Goal: Check status: Check status

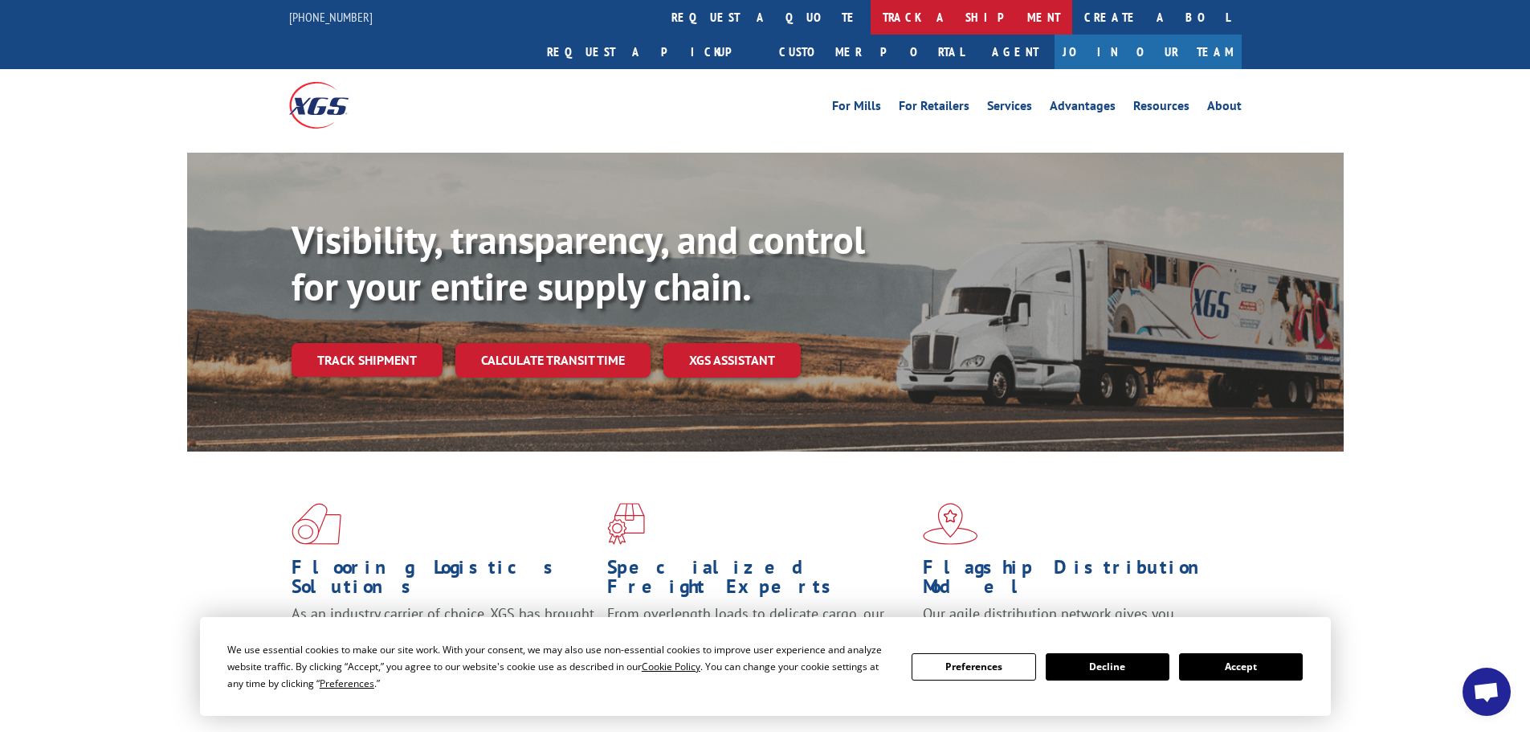
click at [871, 18] on link "track a shipment" at bounding box center [972, 17] width 202 height 35
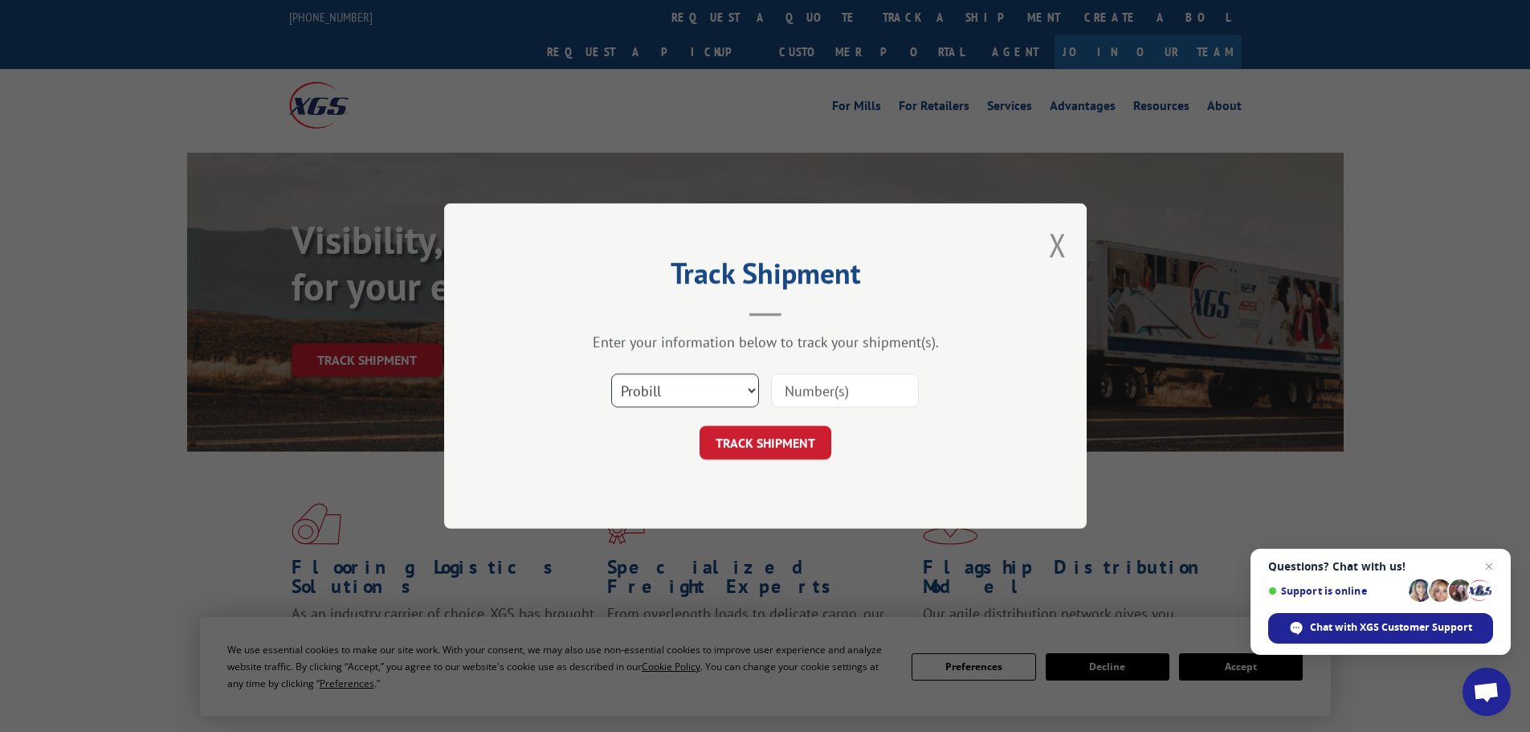
click at [685, 398] on select "Select category... Probill BOL PO" at bounding box center [685, 390] width 148 height 34
select select "po"
click at [611, 373] on select "Select category... Probill BOL PO" at bounding box center [685, 390] width 148 height 34
paste input "55513441"
type input "55513441"
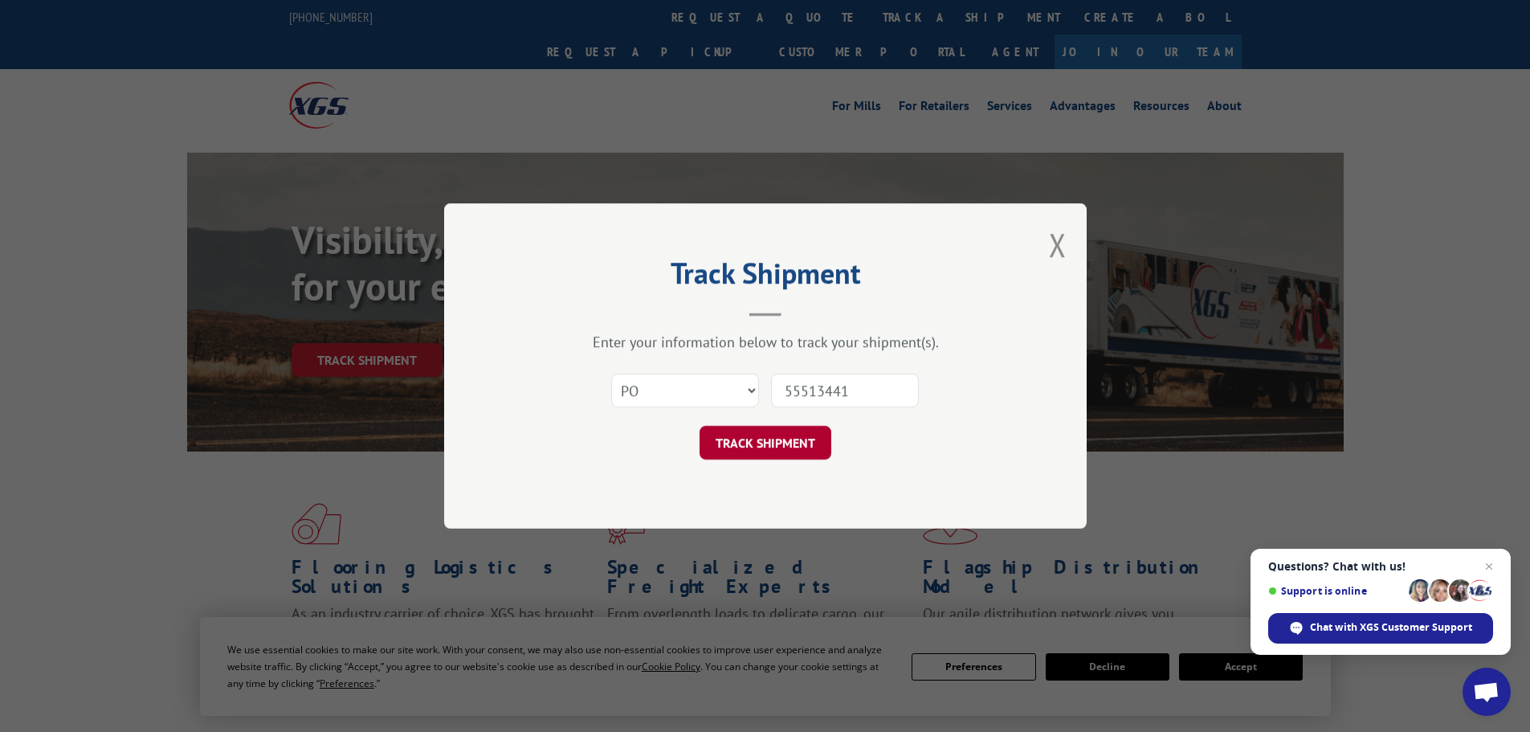
click at [749, 451] on button "TRACK SHIPMENT" at bounding box center [766, 443] width 132 height 34
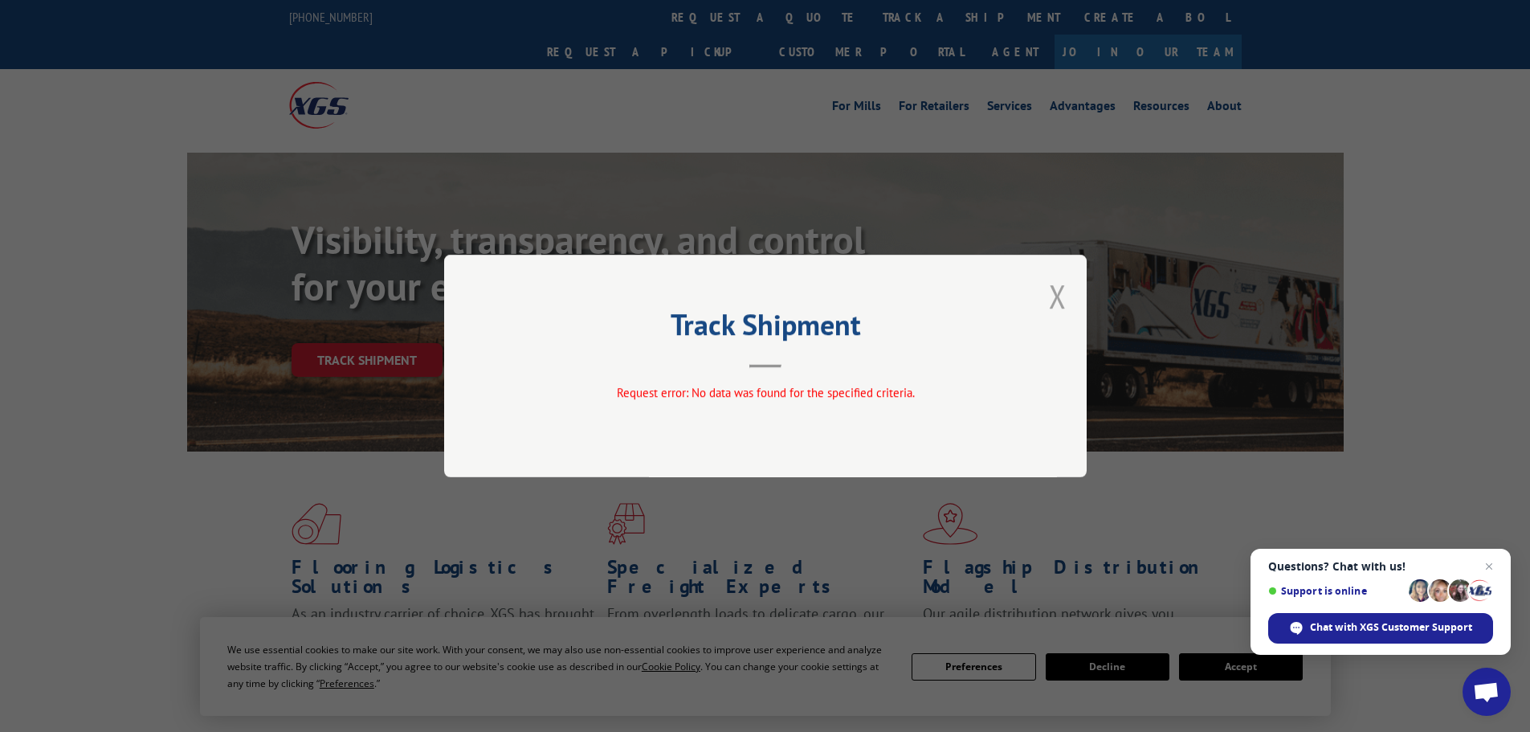
click at [1054, 296] on button "Close modal" at bounding box center [1058, 296] width 18 height 43
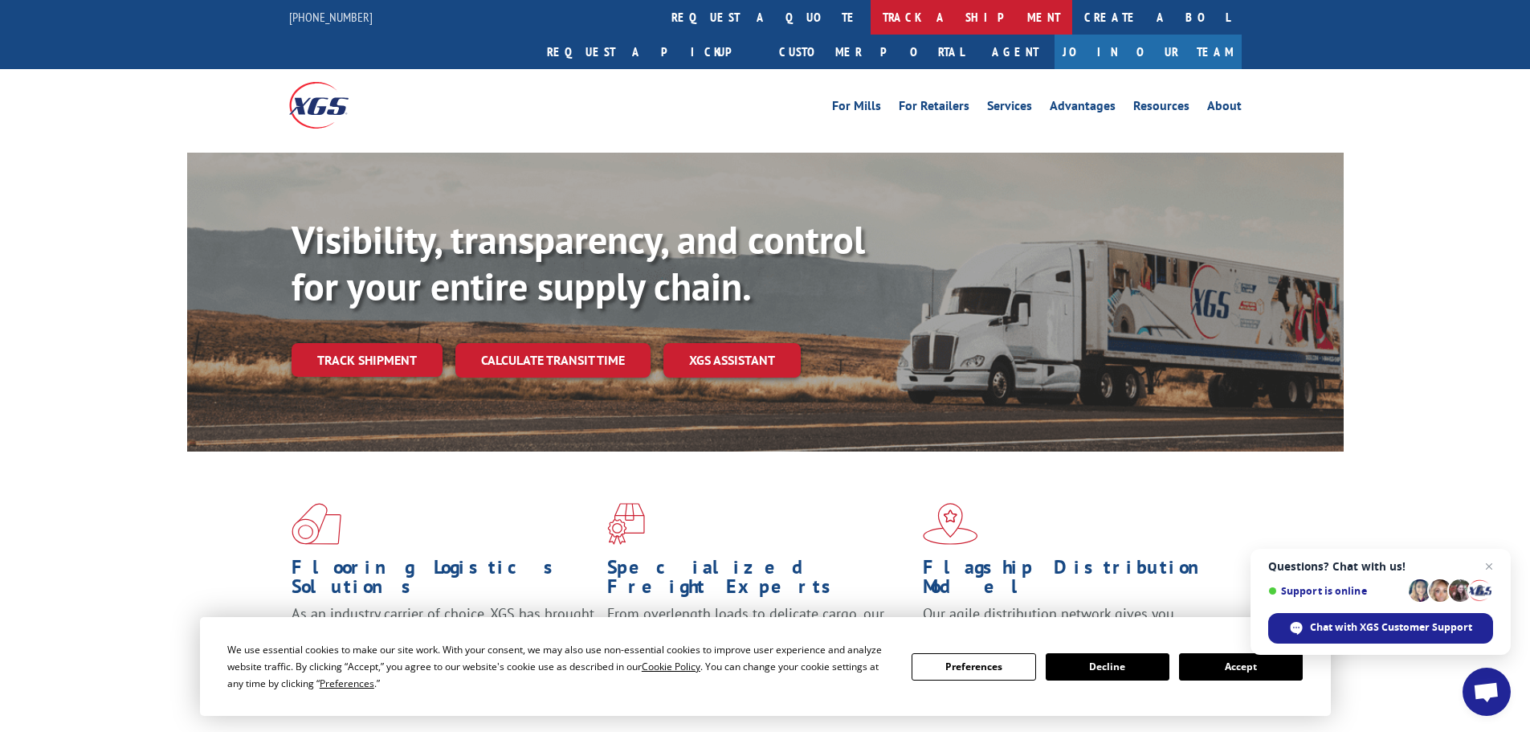
click at [871, 8] on link "track a shipment" at bounding box center [972, 17] width 202 height 35
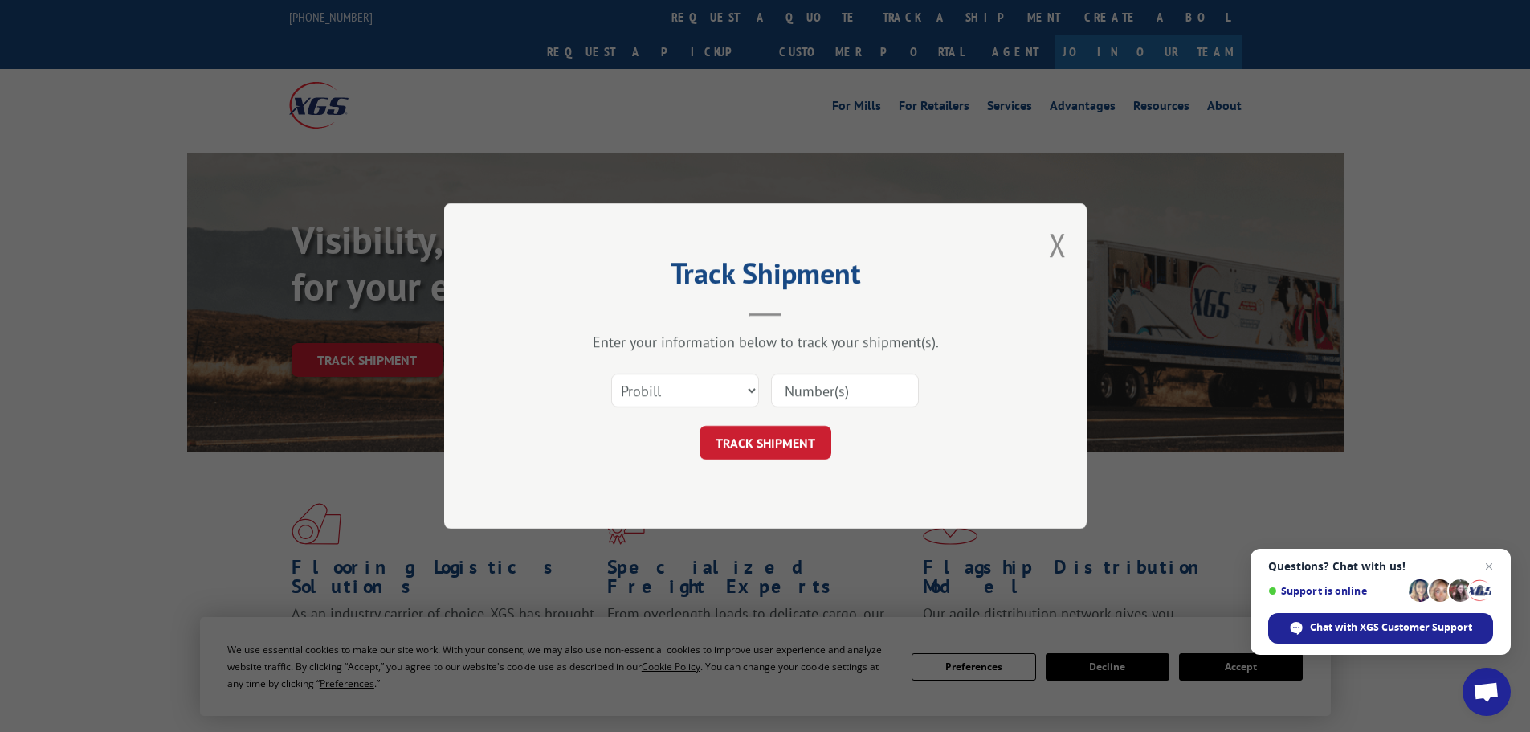
paste input "55513441"
type input "55513441"
click at [789, 443] on button "TRACK SHIPMENT" at bounding box center [766, 443] width 132 height 34
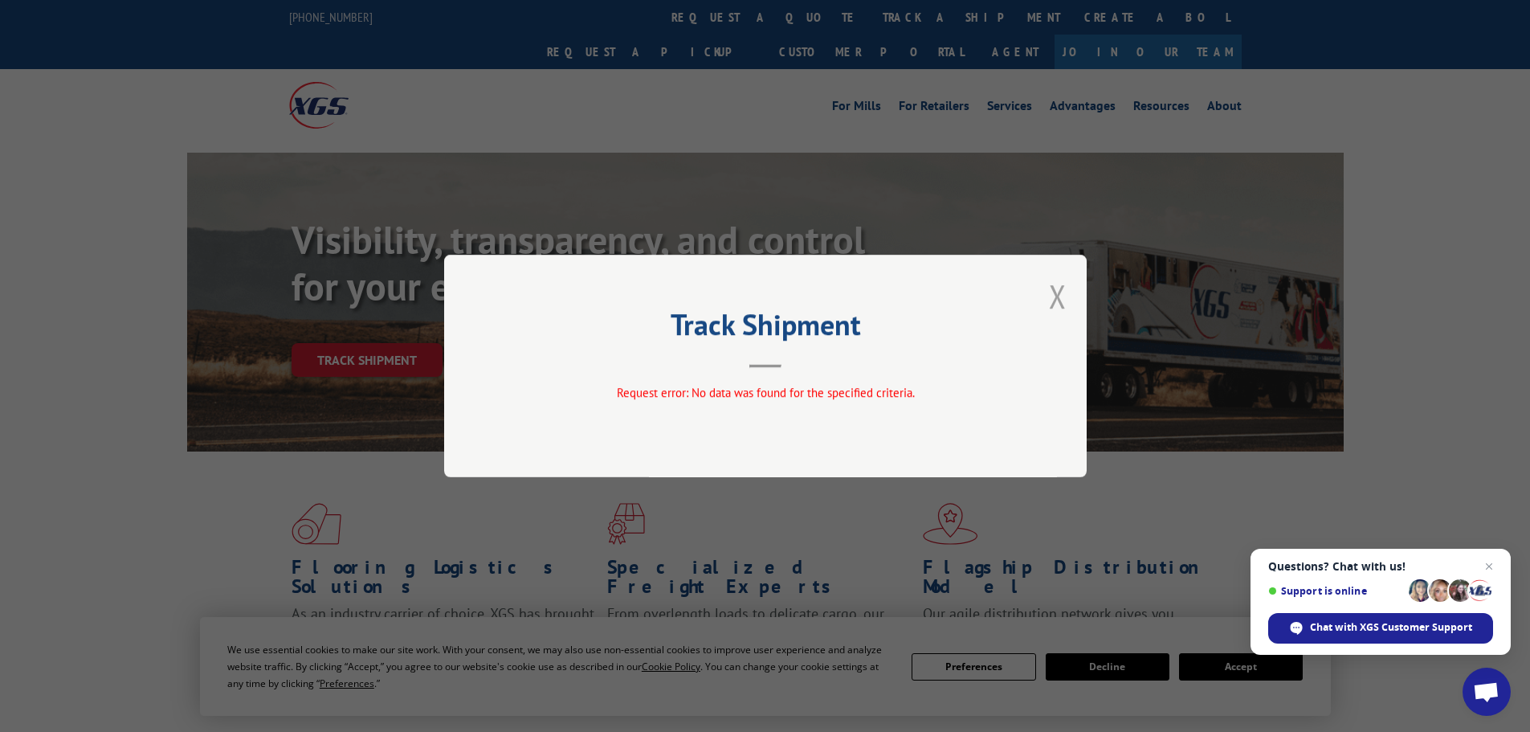
click at [1049, 289] on button "Close modal" at bounding box center [1058, 296] width 18 height 43
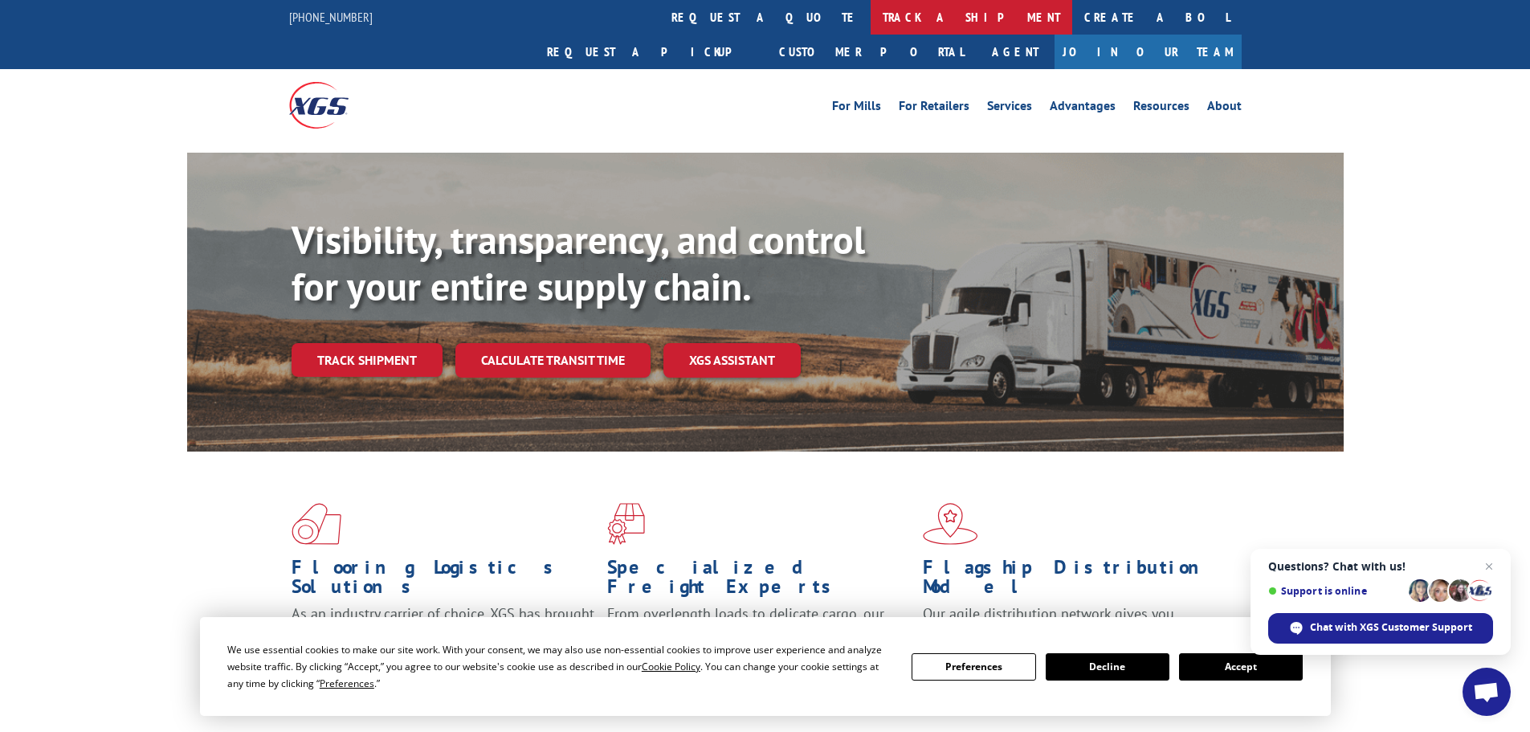
click at [871, 20] on link "track a shipment" at bounding box center [972, 17] width 202 height 35
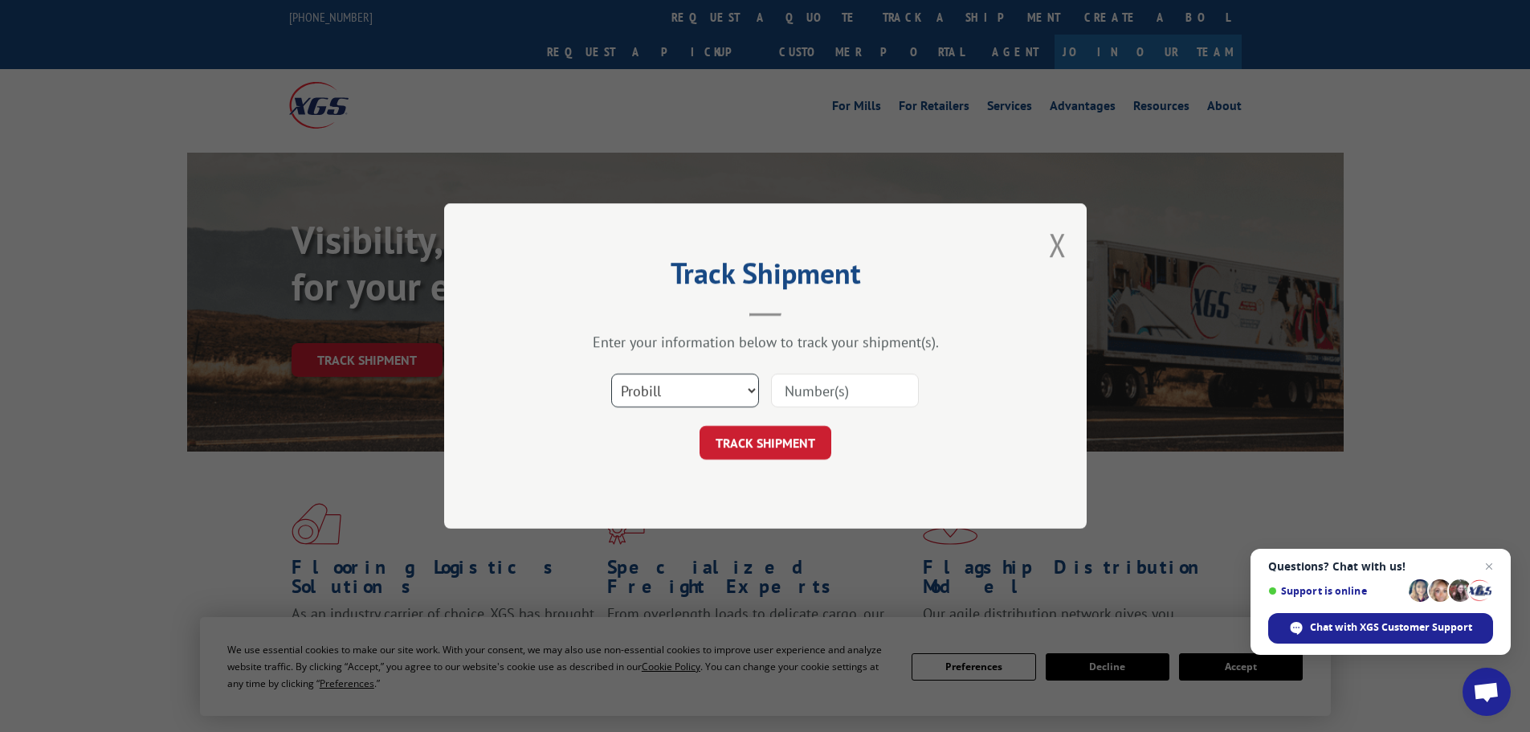
click at [686, 374] on select "Select category... Probill BOL PO" at bounding box center [685, 390] width 148 height 34
select select "bol"
click at [611, 373] on select "Select category... Probill BOL PO" at bounding box center [685, 390] width 148 height 34
paste input "55513441"
type input "55513441"
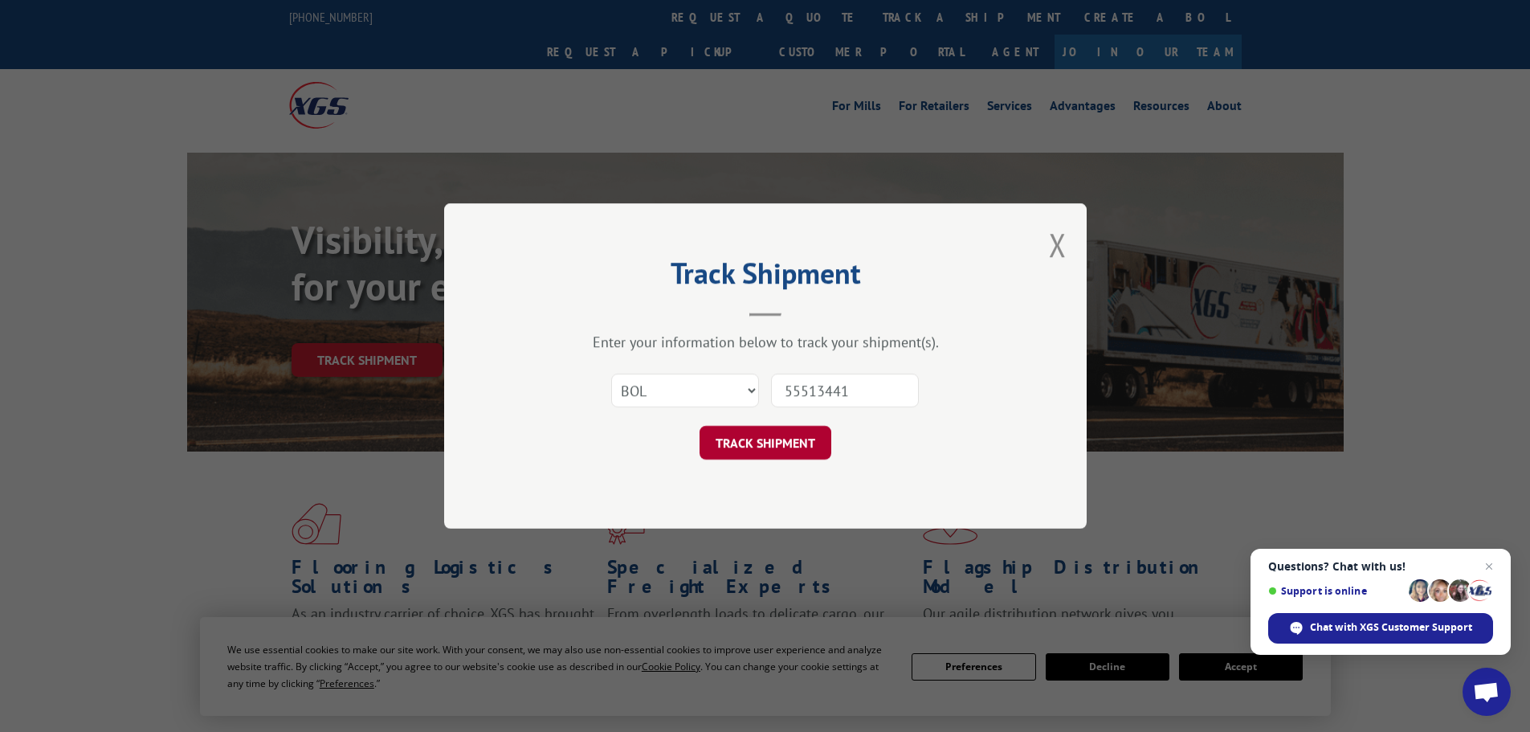
click at [718, 432] on button "TRACK SHIPMENT" at bounding box center [766, 443] width 132 height 34
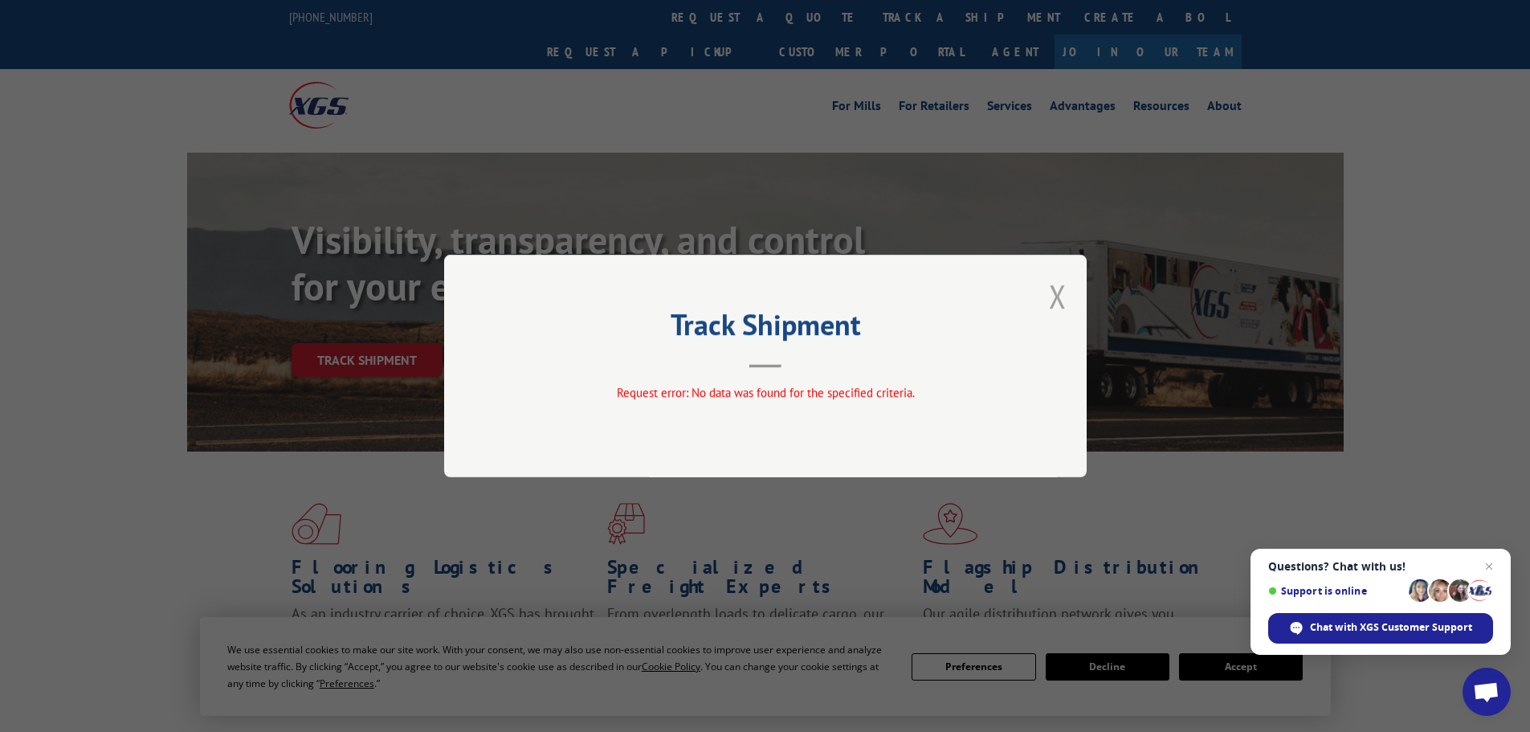
click at [1057, 294] on button "Close modal" at bounding box center [1058, 296] width 18 height 43
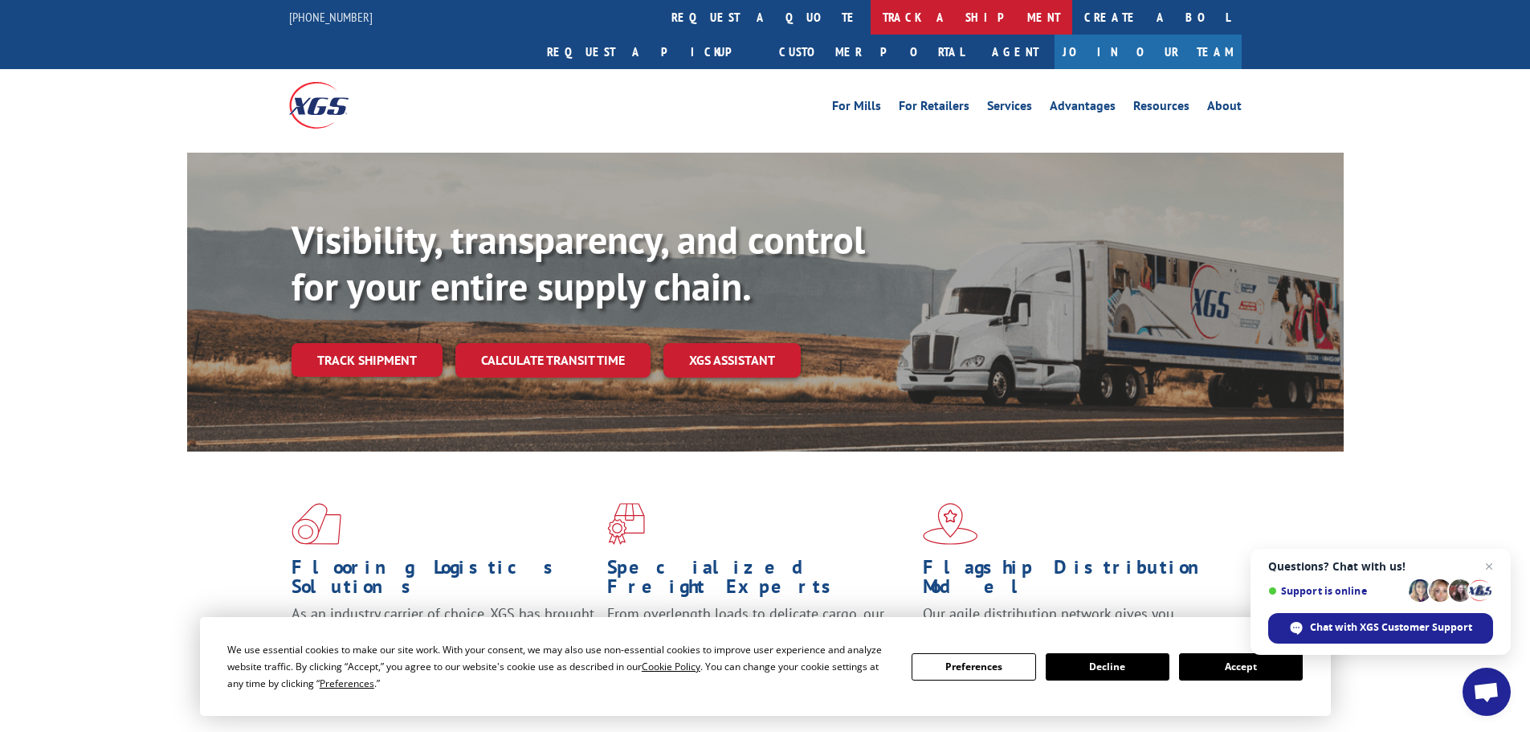
click at [871, 9] on link "track a shipment" at bounding box center [972, 17] width 202 height 35
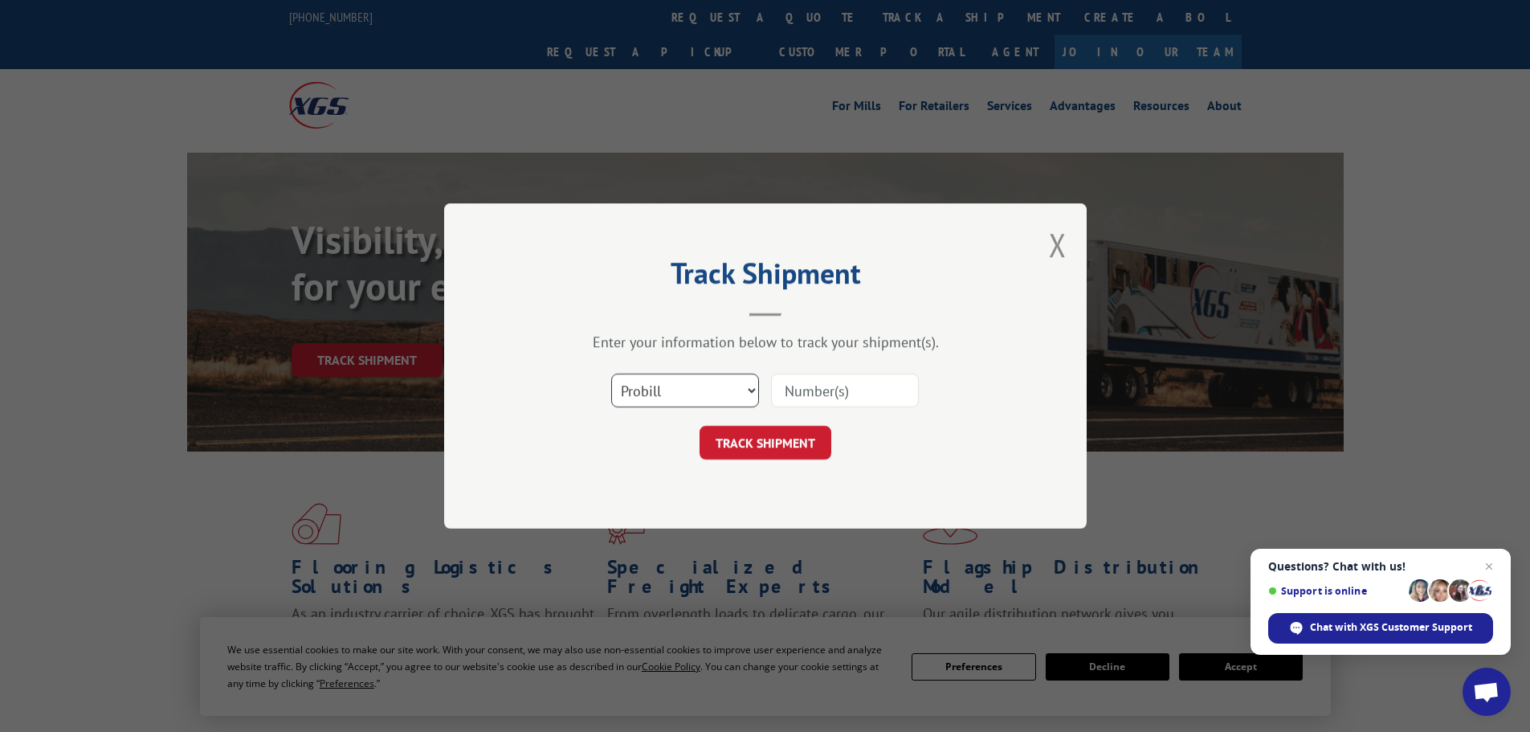
click at [672, 392] on select "Select category... Probill BOL PO" at bounding box center [685, 390] width 148 height 34
select select "po"
click at [611, 373] on select "Select category... Probill BOL PO" at bounding box center [685, 390] width 148 height 34
paste input "55513441"
type input "55513441"
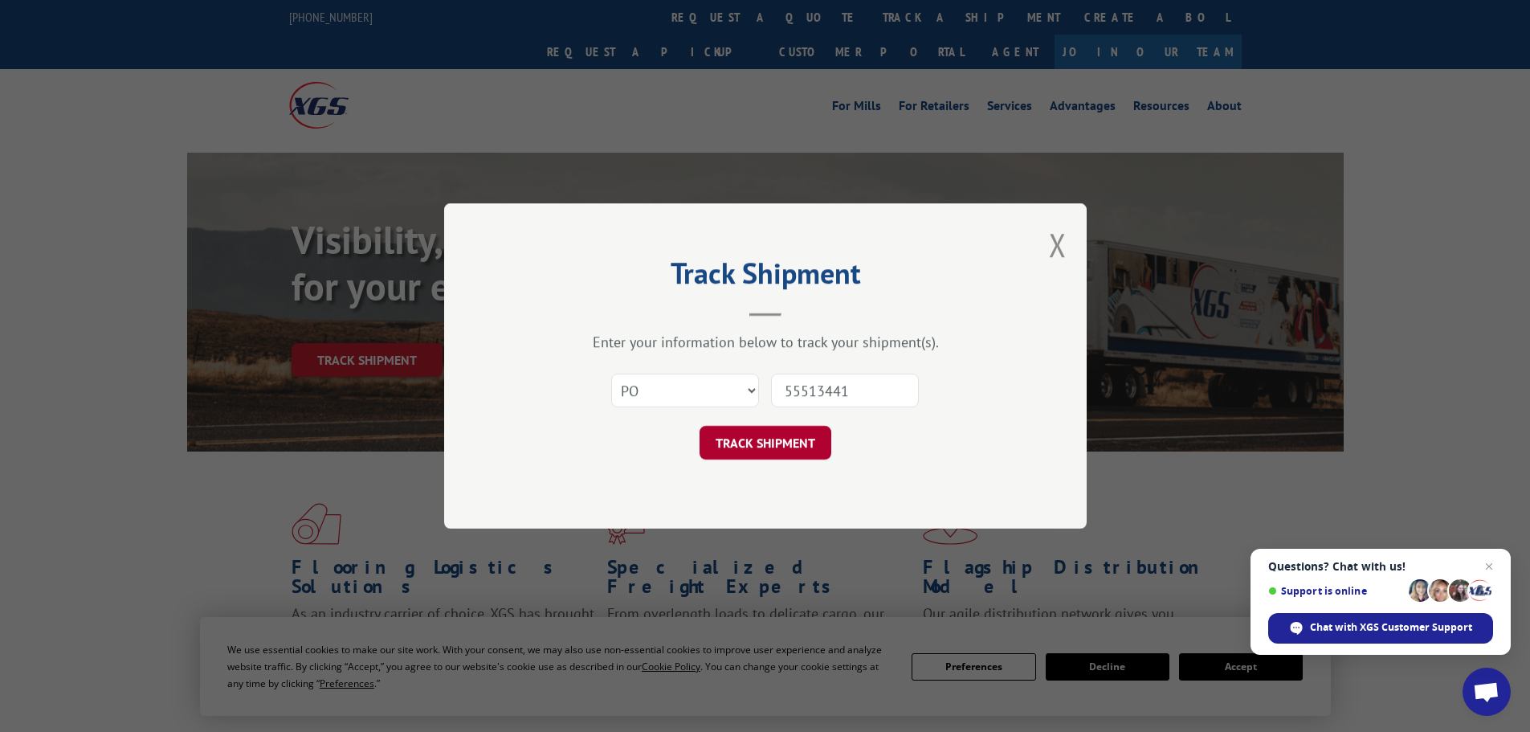
click at [781, 456] on button "TRACK SHIPMENT" at bounding box center [766, 443] width 132 height 34
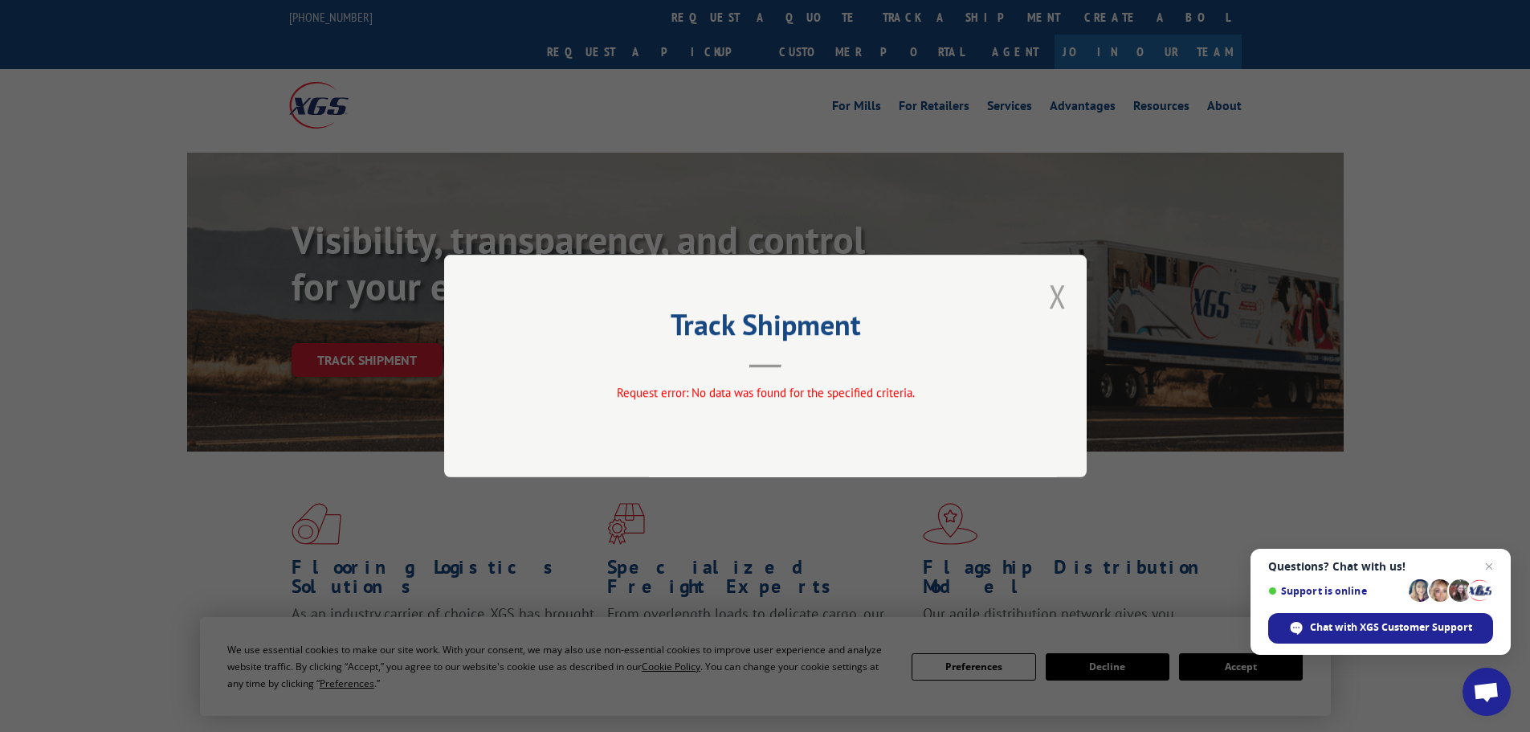
click at [1058, 288] on button "Close modal" at bounding box center [1058, 296] width 18 height 43
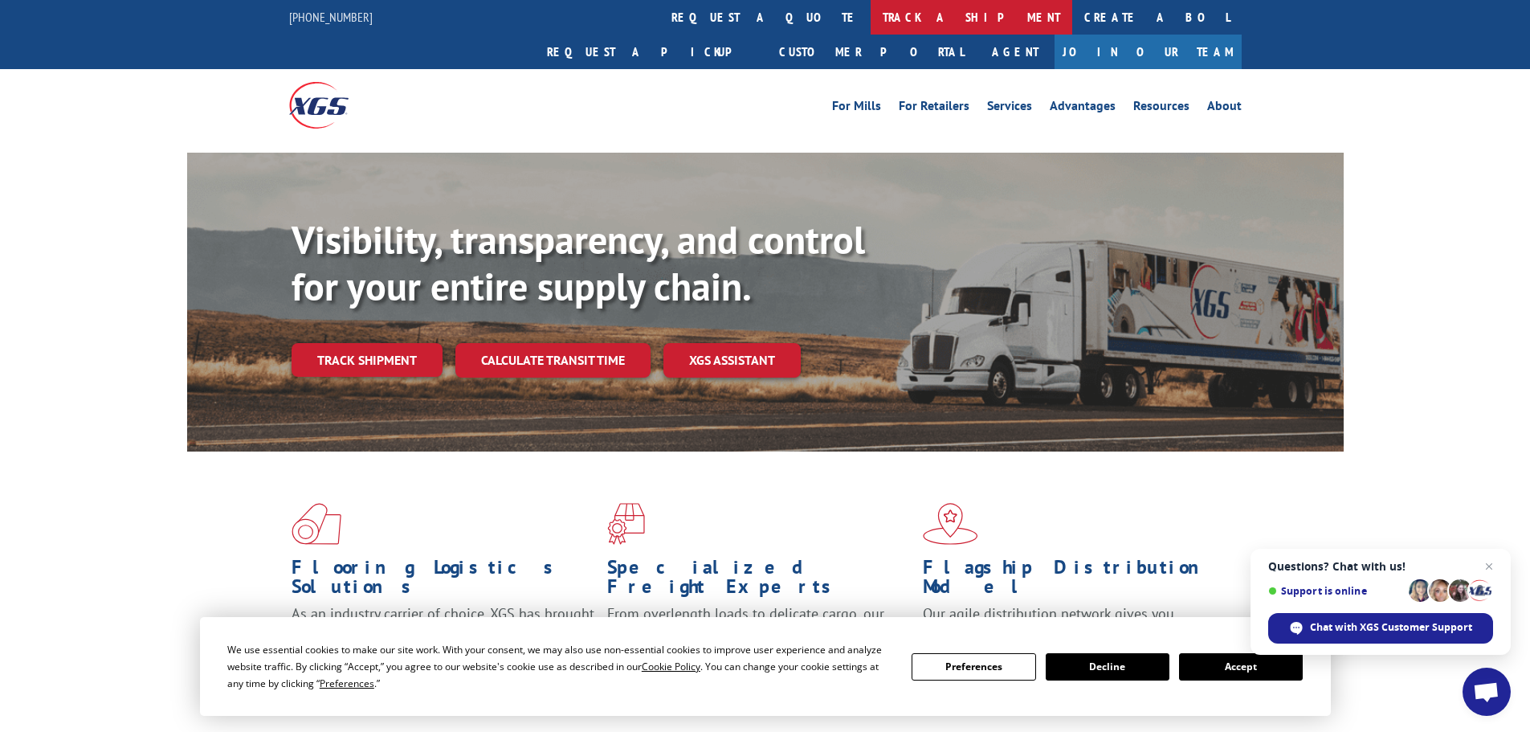
click at [871, 6] on link "track a shipment" at bounding box center [972, 17] width 202 height 35
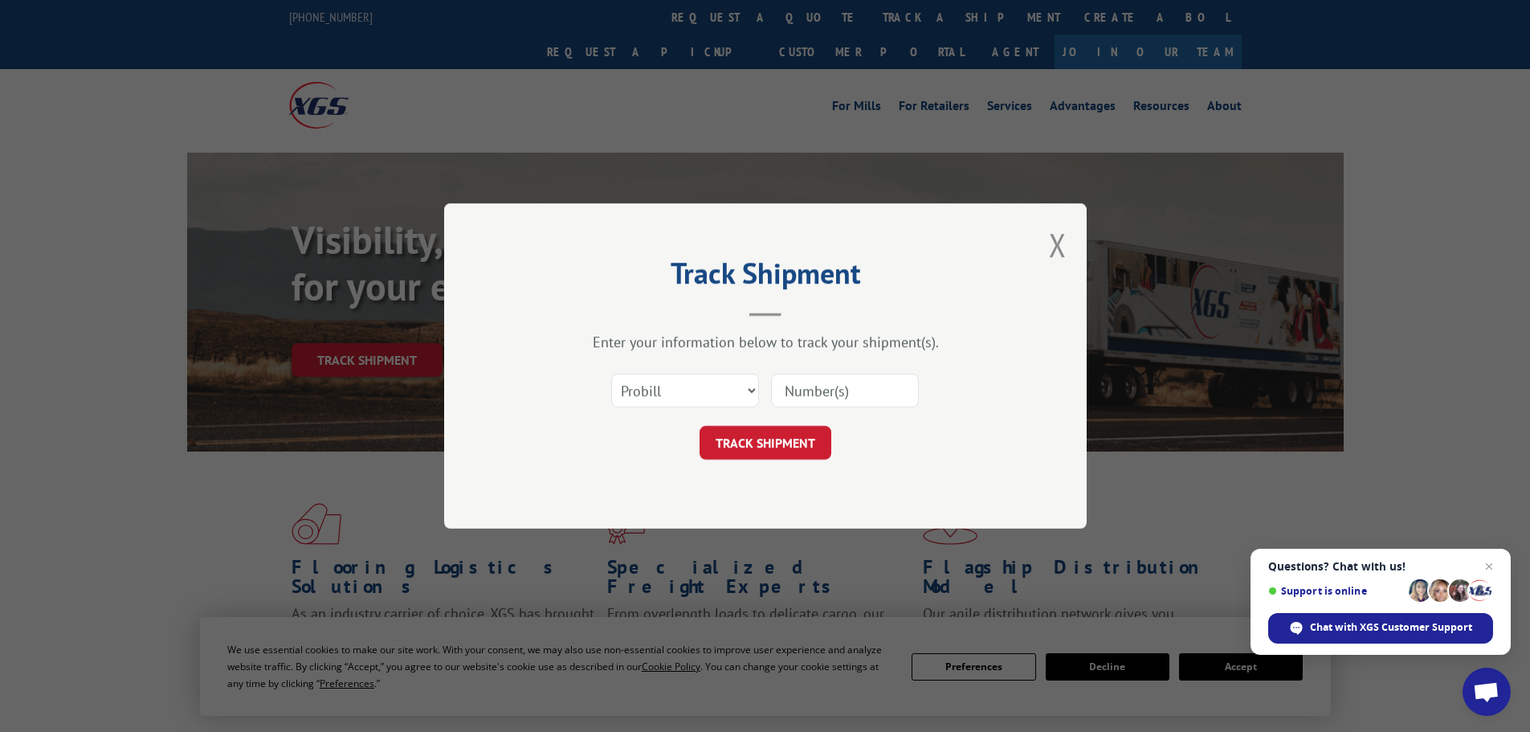
paste input "345612626"
type input "345612626"
click at [772, 445] on button "TRACK SHIPMENT" at bounding box center [766, 443] width 132 height 34
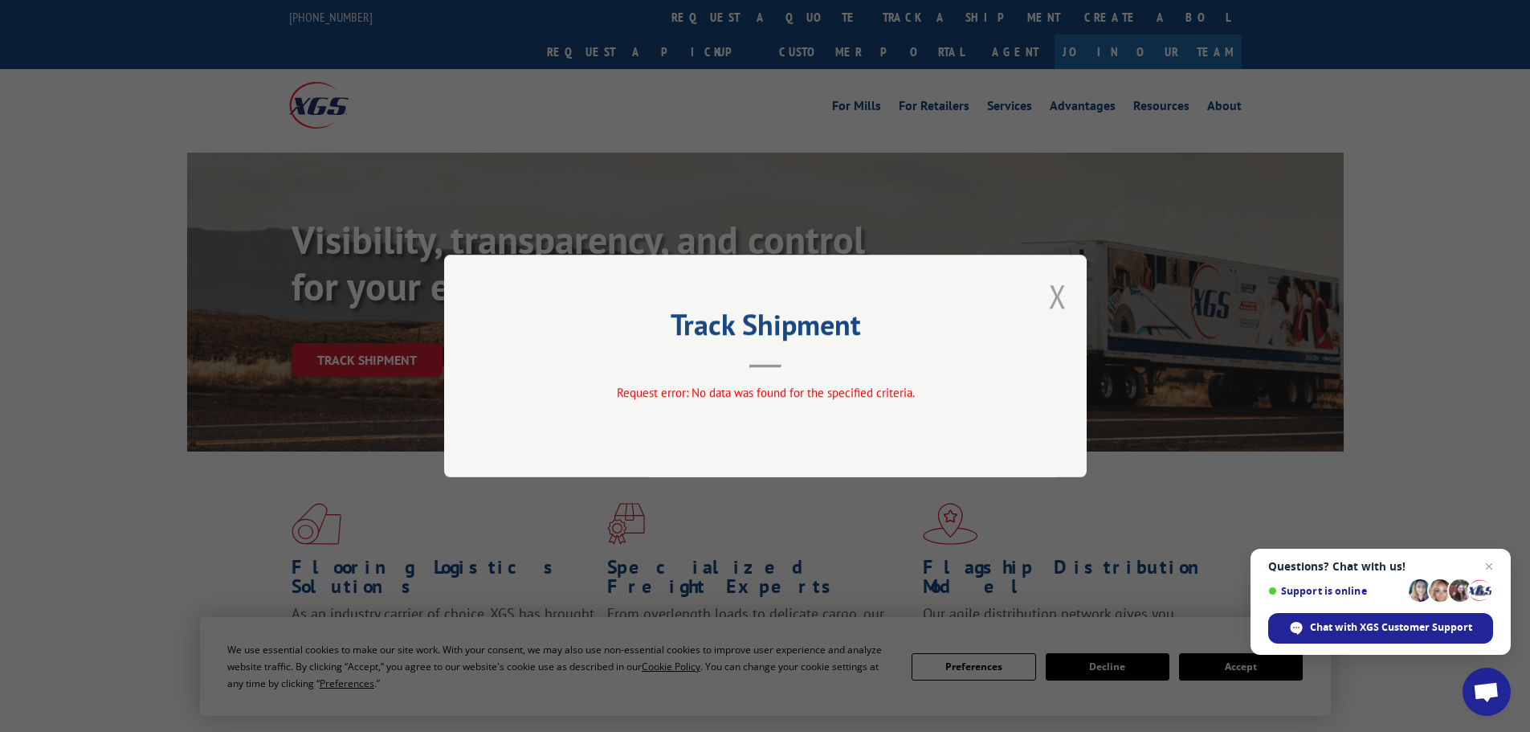
click at [1063, 300] on button "Close modal" at bounding box center [1058, 296] width 18 height 43
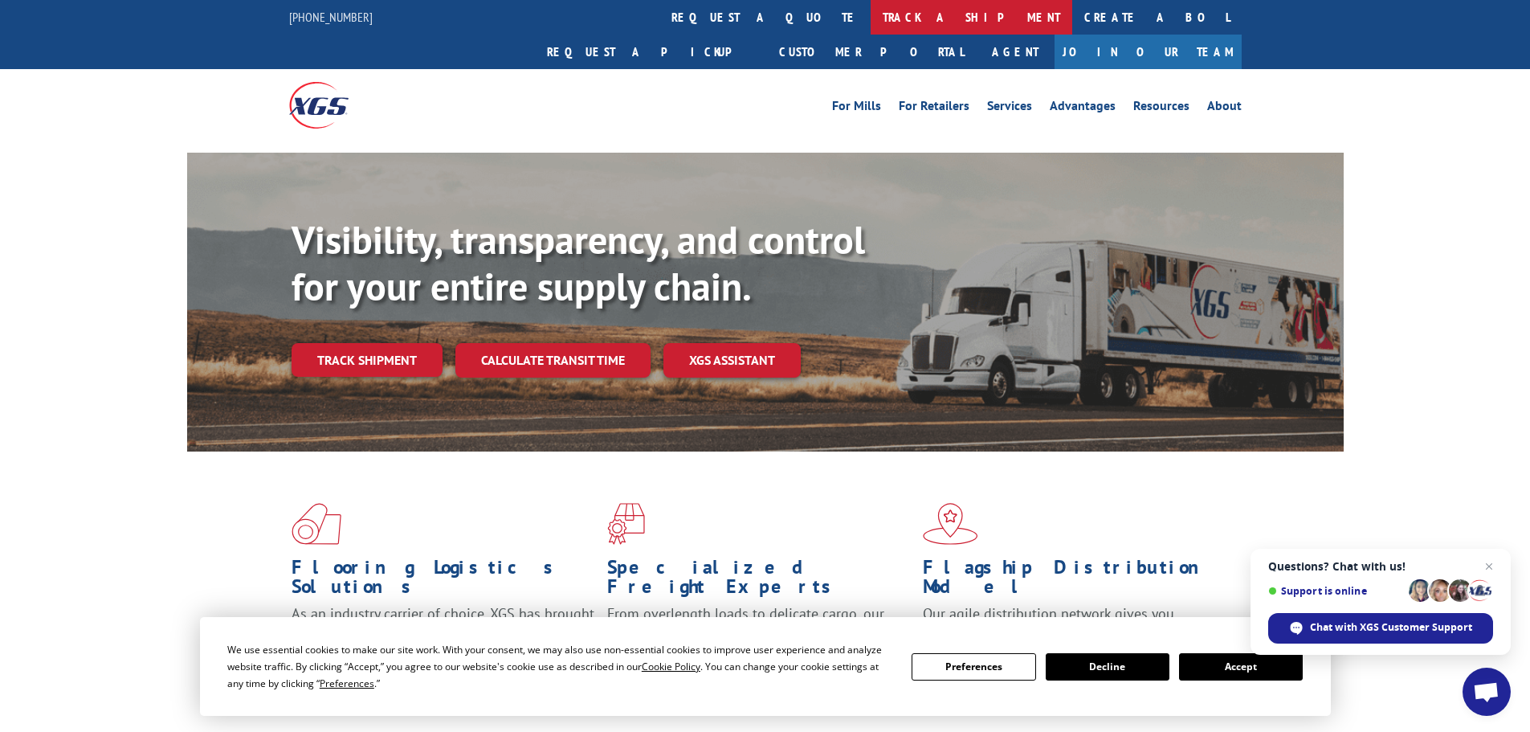
click at [871, 23] on link "track a shipment" at bounding box center [972, 17] width 202 height 35
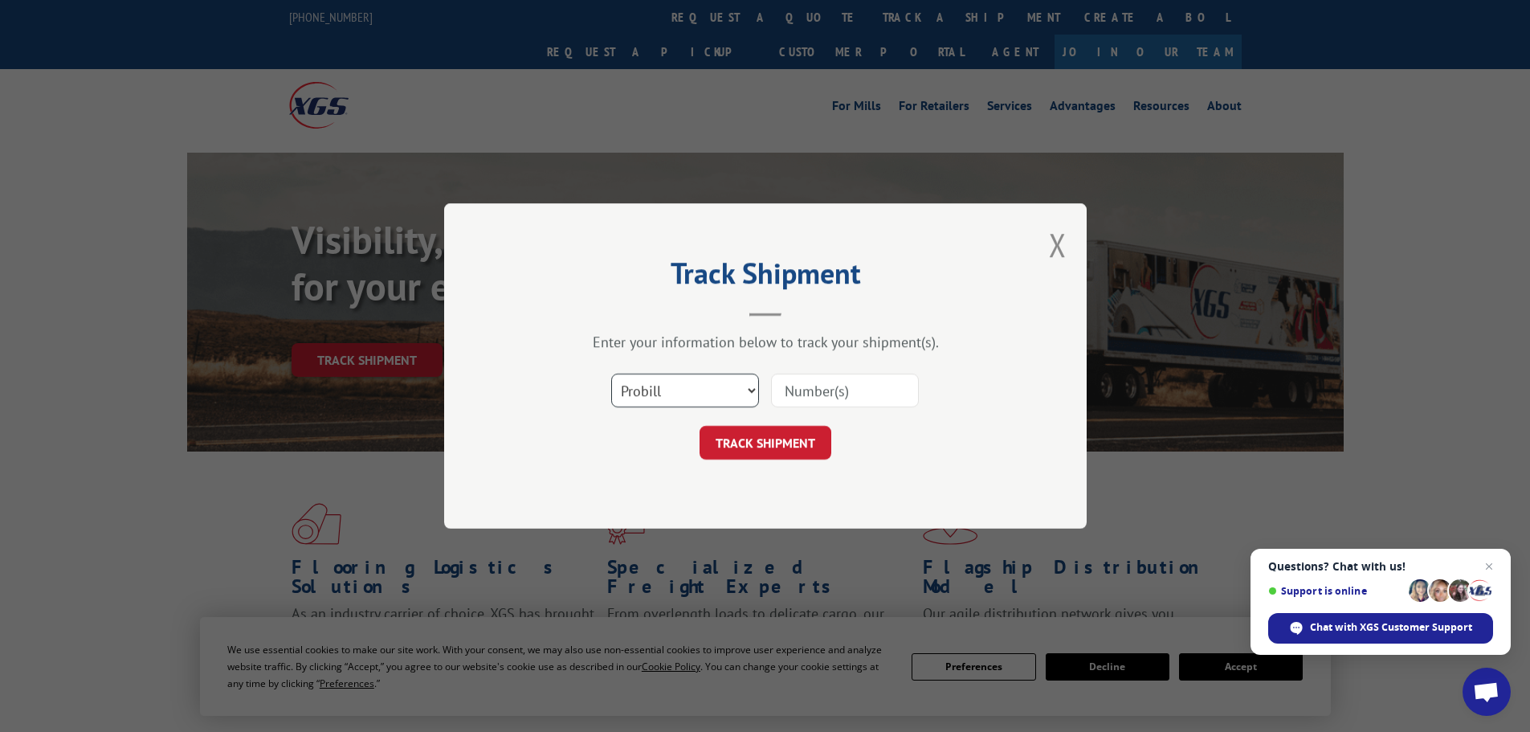
click at [701, 391] on select "Select category... Probill BOL PO" at bounding box center [685, 390] width 148 height 34
select select "bol"
click at [611, 373] on select "Select category... Probill BOL PO" at bounding box center [685, 390] width 148 height 34
paste input "5590080"
type input "5590080"
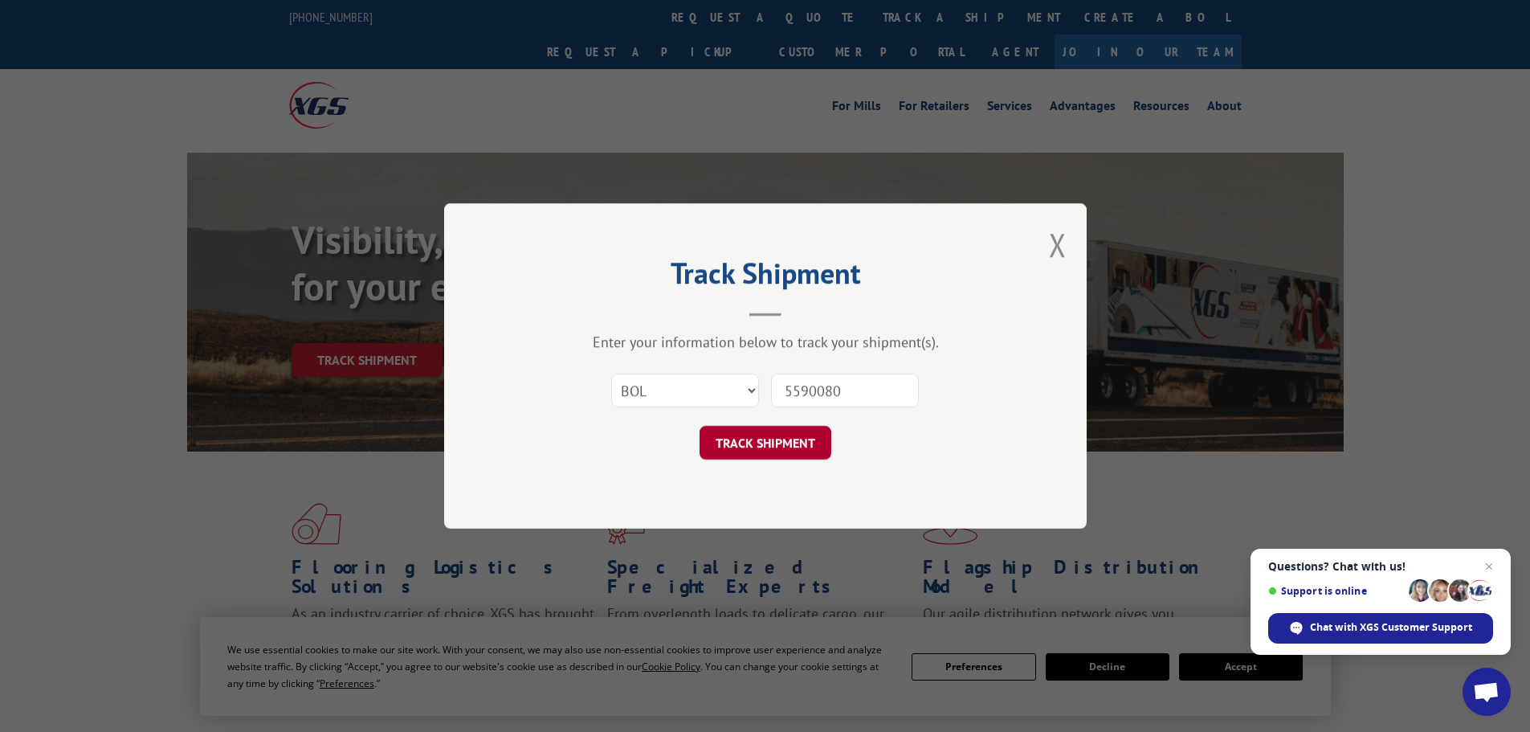
click at [811, 439] on button "TRACK SHIPMENT" at bounding box center [766, 443] width 132 height 34
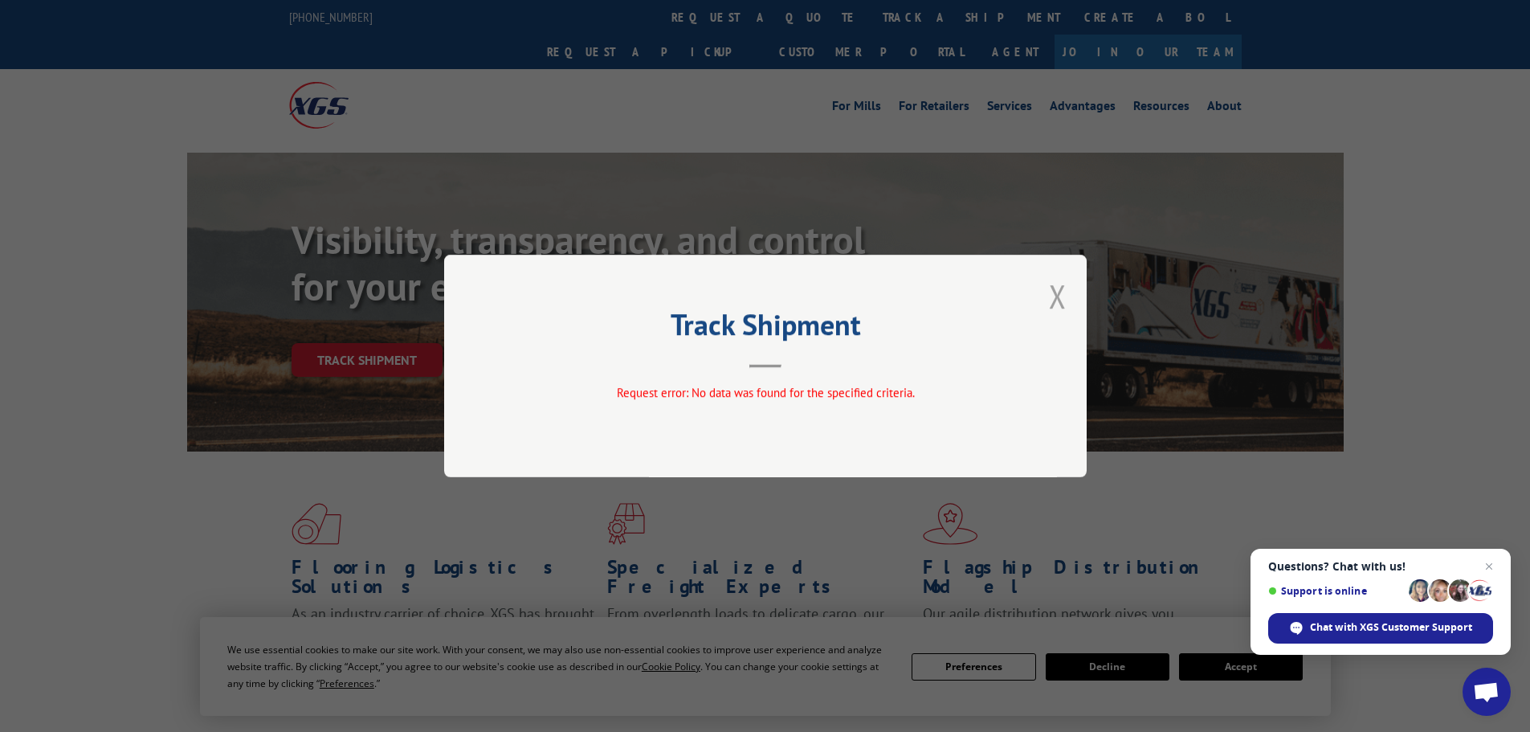
click at [1058, 287] on button "Close modal" at bounding box center [1058, 296] width 18 height 43
